Goal: Download file/media

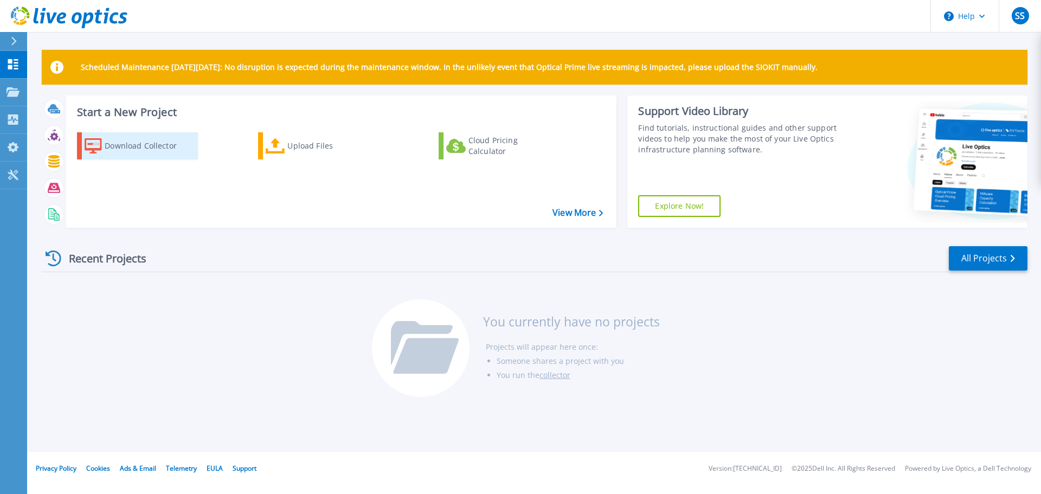
click at [126, 150] on div "Download Collector" at bounding box center [148, 146] width 87 height 22
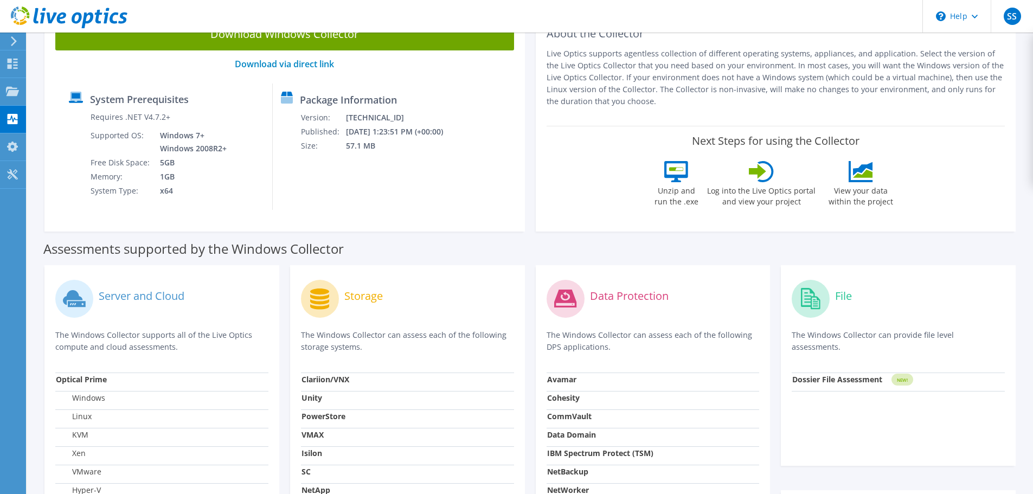
scroll to position [24, 0]
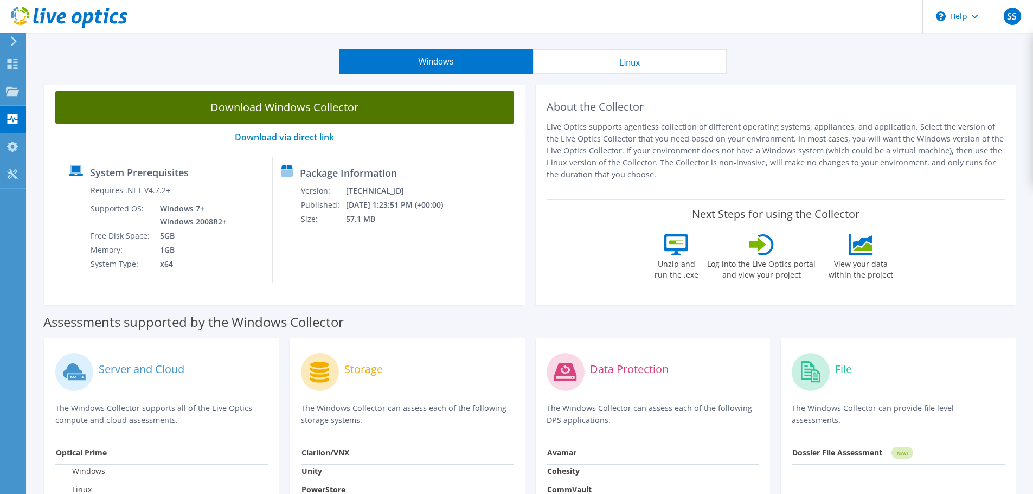
click at [264, 106] on link "Download Windows Collector" at bounding box center [284, 107] width 459 height 33
